Goal: Task Accomplishment & Management: Complete application form

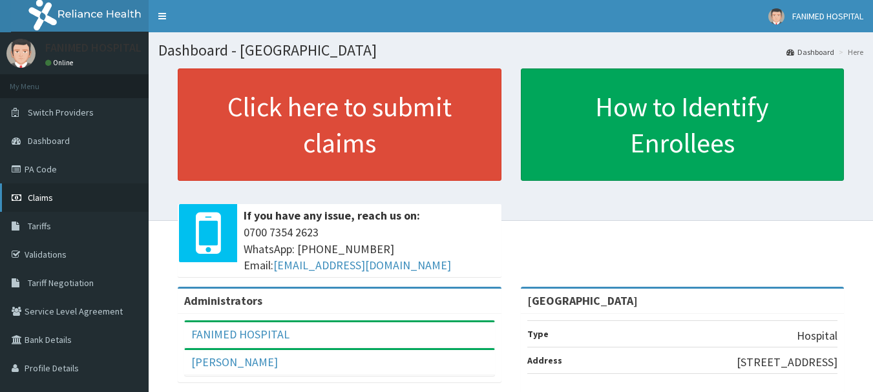
click at [49, 198] on span "Claims" at bounding box center [40, 198] width 25 height 12
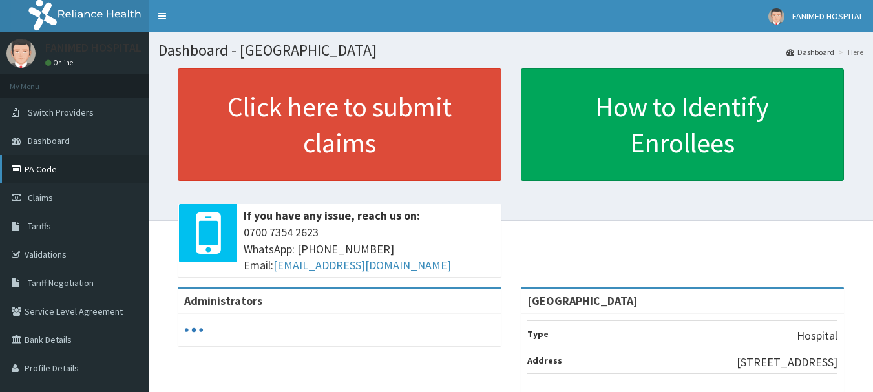
click at [45, 167] on link "PA Code" at bounding box center [74, 169] width 149 height 28
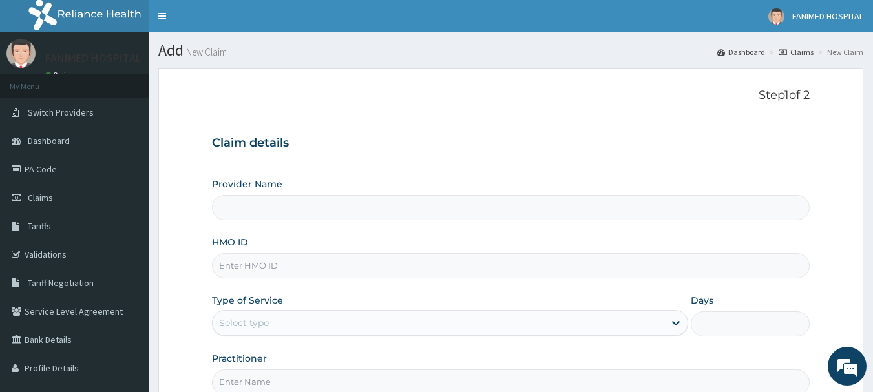
type input "RDL/10004/A"
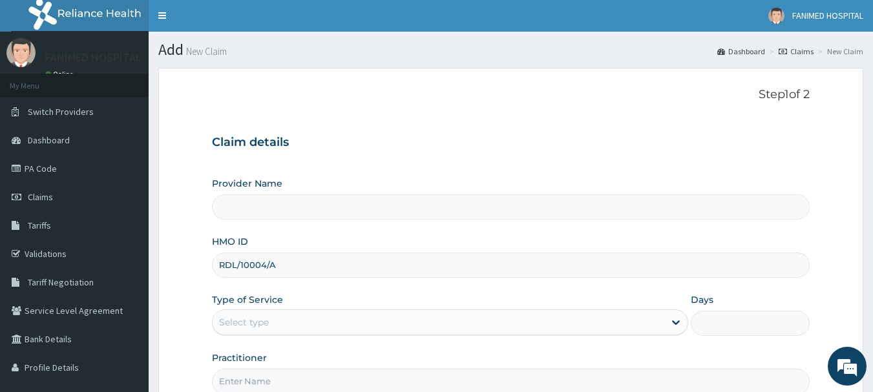
type input "[GEOGRAPHIC_DATA]"
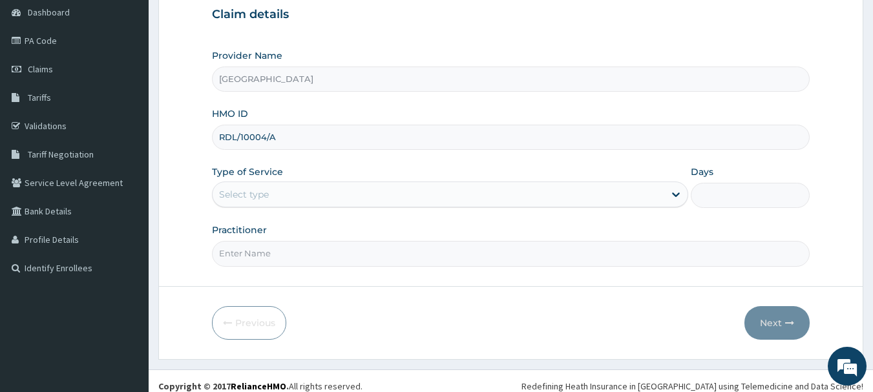
scroll to position [129, 0]
type input "RDL/10004/A"
click at [284, 184] on div "Select type" at bounding box center [439, 194] width 452 height 21
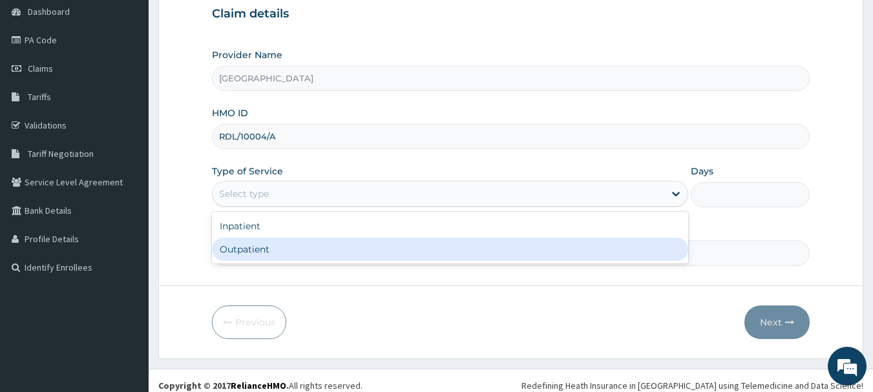
click at [274, 251] on div "Outpatient" at bounding box center [450, 249] width 476 height 23
type input "1"
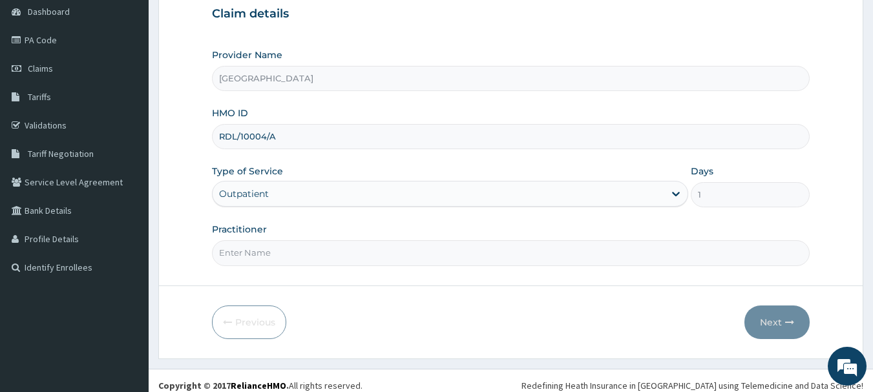
click at [266, 250] on input "Practitioner" at bounding box center [511, 252] width 598 height 25
type input "[PERSON_NAME]"
click at [801, 327] on button "Next" at bounding box center [776, 323] width 65 height 34
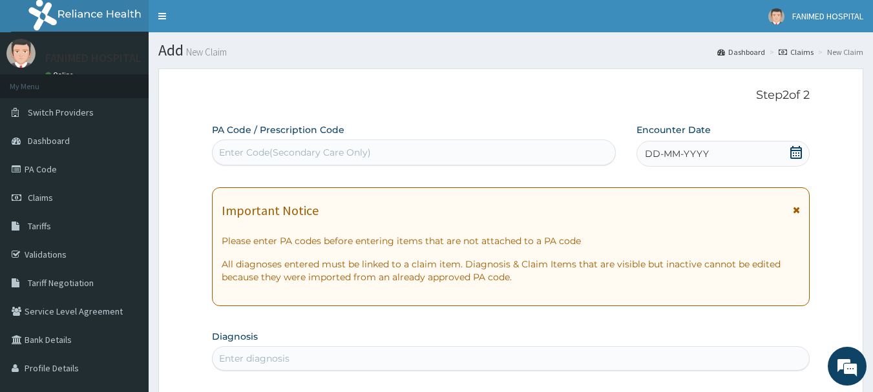
click at [337, 149] on div "Enter Code(Secondary Care Only)" at bounding box center [295, 152] width 152 height 13
paste input "PA/BF6925"
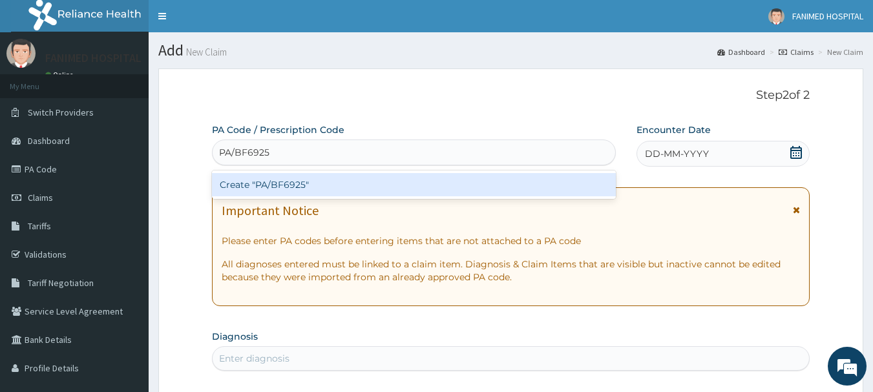
type input "PA/BF6925"
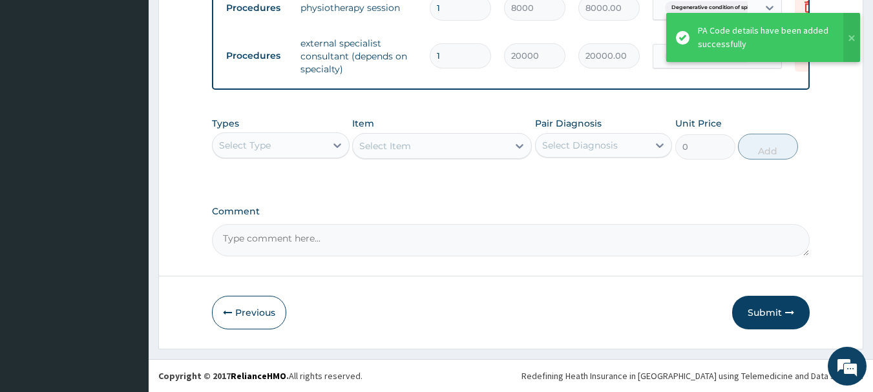
scroll to position [540, 0]
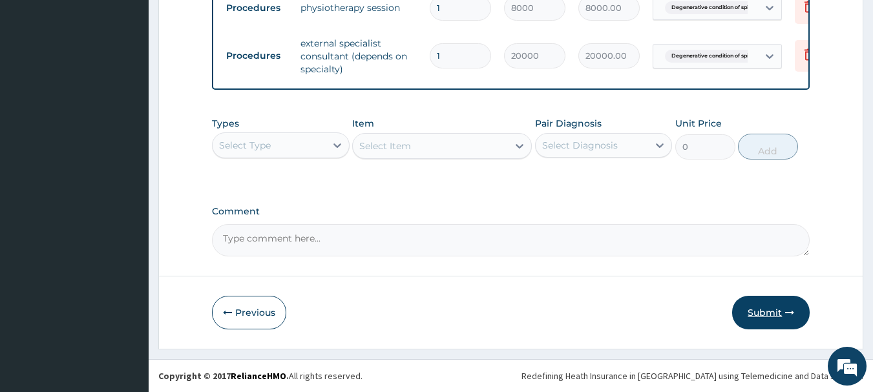
click at [766, 310] on button "Submit" at bounding box center [771, 313] width 78 height 34
